Goal: Communication & Community: Connect with others

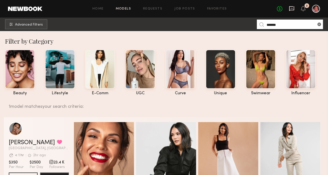
scroll to position [39, 0]
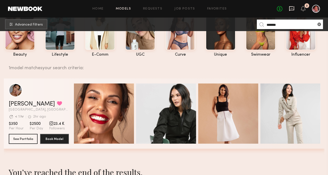
click at [292, 9] on icon at bounding box center [292, 9] width 6 height 6
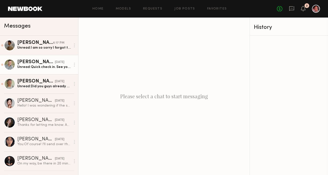
click at [48, 61] on div "[PERSON_NAME]" at bounding box center [36, 62] width 38 height 5
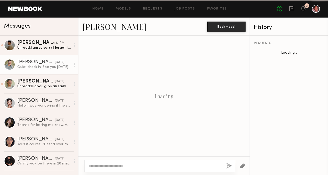
scroll to position [431, 0]
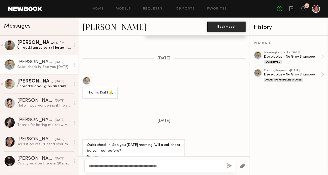
type textarea "**********"
click at [228, 166] on button "button" at bounding box center [229, 166] width 6 height 6
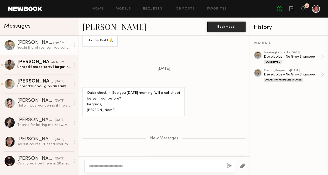
scroll to position [515, 0]
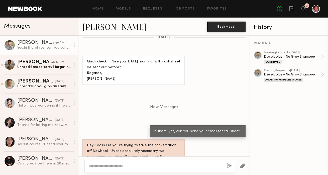
click at [182, 129] on div "hi there! yes, can you send your email for call sheet?" at bounding box center [197, 132] width 87 height 6
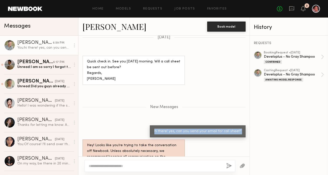
copy div "hi there! yes, can you send your email for call sheet?"
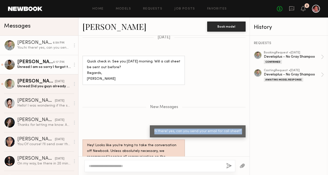
click at [33, 67] on div "Unread: I am so sorry I forgot to send these! I apologize, good luck on your sh…" at bounding box center [43, 67] width 53 height 5
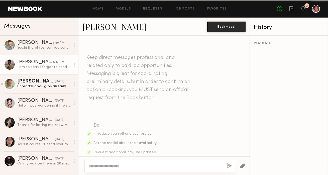
scroll to position [301, 0]
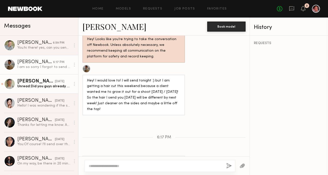
click at [32, 82] on div "[PERSON_NAME]" at bounding box center [36, 81] width 38 height 5
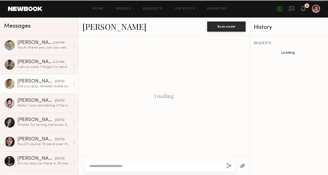
scroll to position [364, 0]
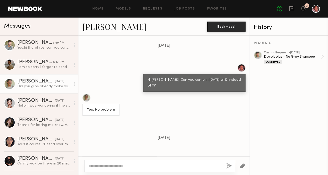
click at [35, 12] on header "Home Models Requests Job Posts Favorites Sign Out No fees up to $5,000 2" at bounding box center [164, 9] width 328 height 18
click at [36, 8] on link at bounding box center [25, 9] width 34 height 5
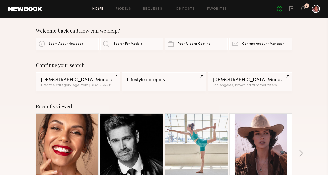
click at [55, 125] on link at bounding box center [67, 145] width 31 height 63
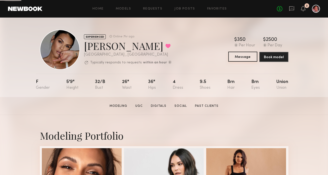
click at [239, 54] on button "Message" at bounding box center [242, 57] width 29 height 10
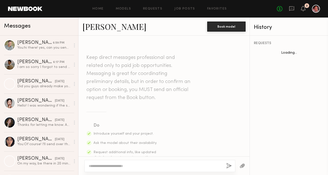
scroll to position [216, 0]
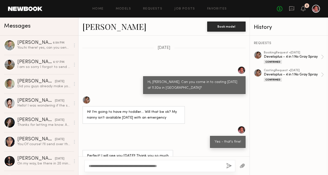
type textarea "**********"
click at [229, 166] on button "button" at bounding box center [229, 166] width 6 height 6
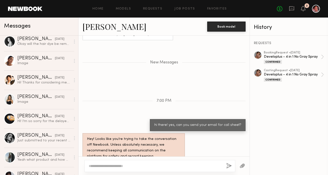
scroll to position [1371, 0]
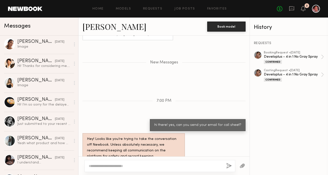
click at [296, 10] on div "No fees up to $5,000 2" at bounding box center [298, 9] width 43 height 8
click at [301, 11] on icon at bounding box center [303, 9] width 5 height 6
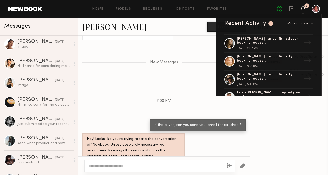
scroll to position [321, 0]
click at [272, 38] on div "Tatiane S. has confirmed your booking request." at bounding box center [269, 41] width 65 height 9
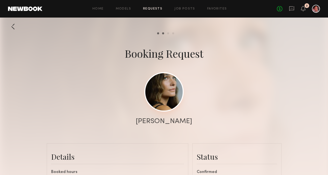
click at [161, 104] on link at bounding box center [163, 91] width 39 height 39
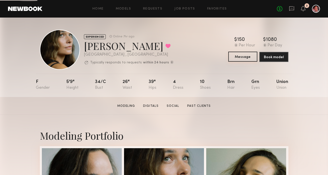
click at [238, 59] on button "Message" at bounding box center [242, 57] width 29 height 10
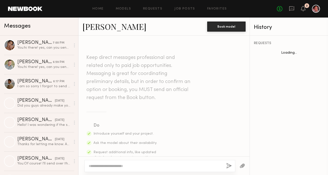
scroll to position [813, 0]
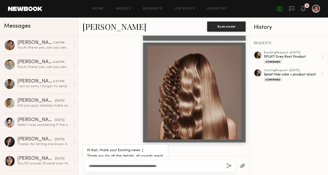
click at [110, 166] on textarea "**********" at bounding box center [156, 165] width 134 height 5
type textarea "**********"
click at [229, 167] on button "button" at bounding box center [229, 166] width 6 height 6
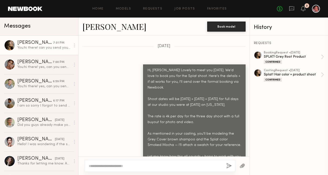
scroll to position [685, 0]
